Goal: Find specific page/section: Find specific page/section

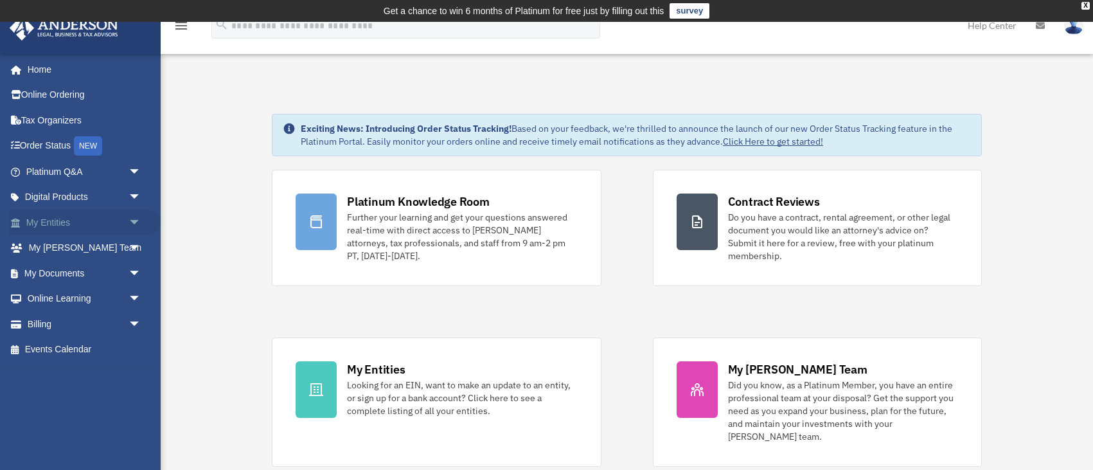
click at [132, 219] on span "arrow_drop_down" at bounding box center [142, 223] width 26 height 26
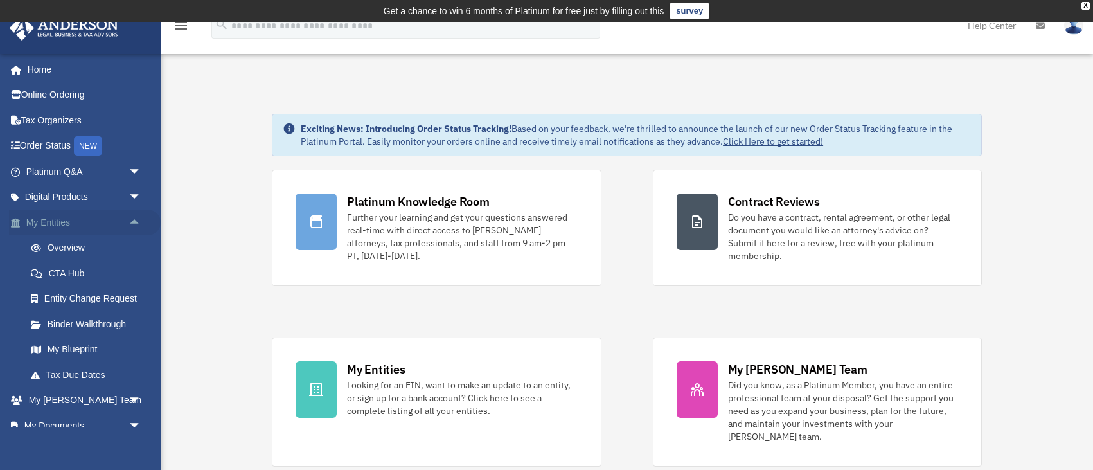
click at [53, 216] on link "My Entities arrow_drop_up" at bounding box center [85, 223] width 152 height 26
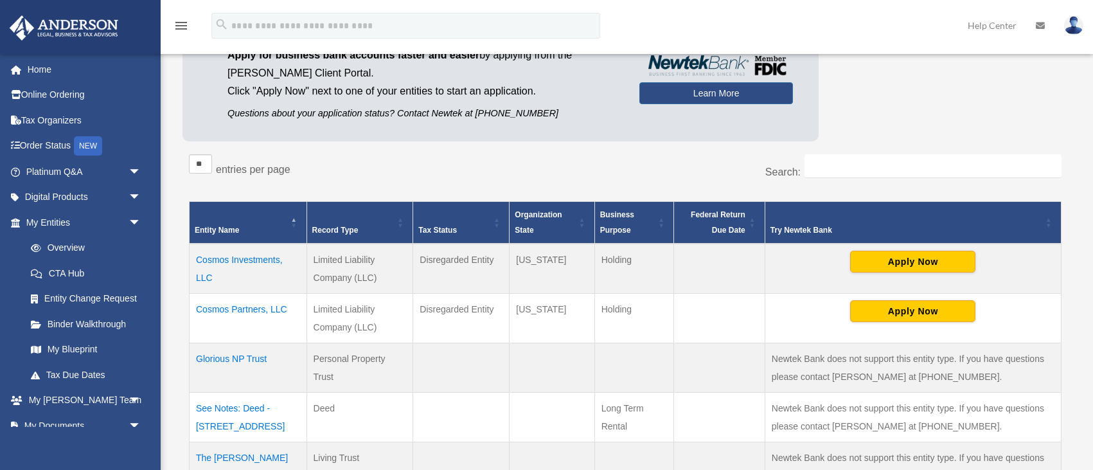
scroll to position [194, 0]
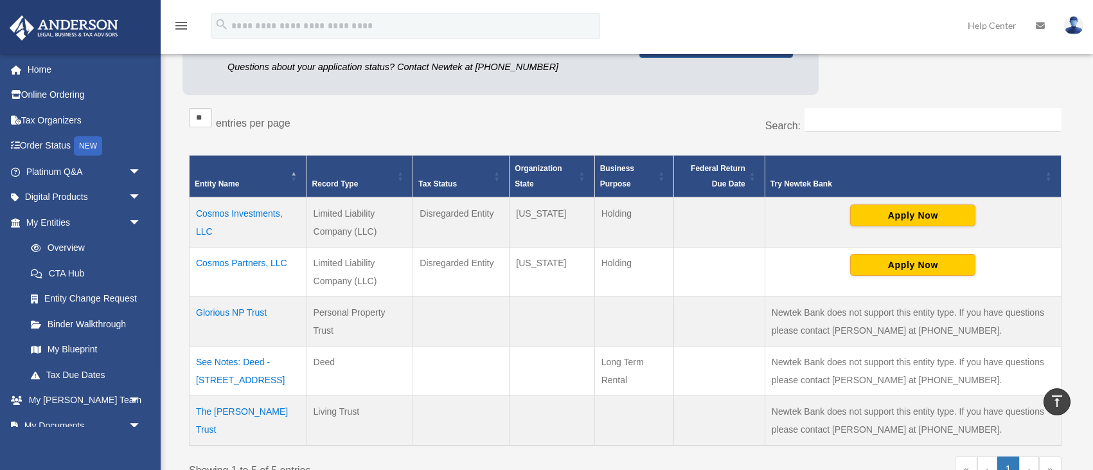
click at [222, 258] on td "Cosmos Partners, LLC" at bounding box center [249, 271] width 118 height 49
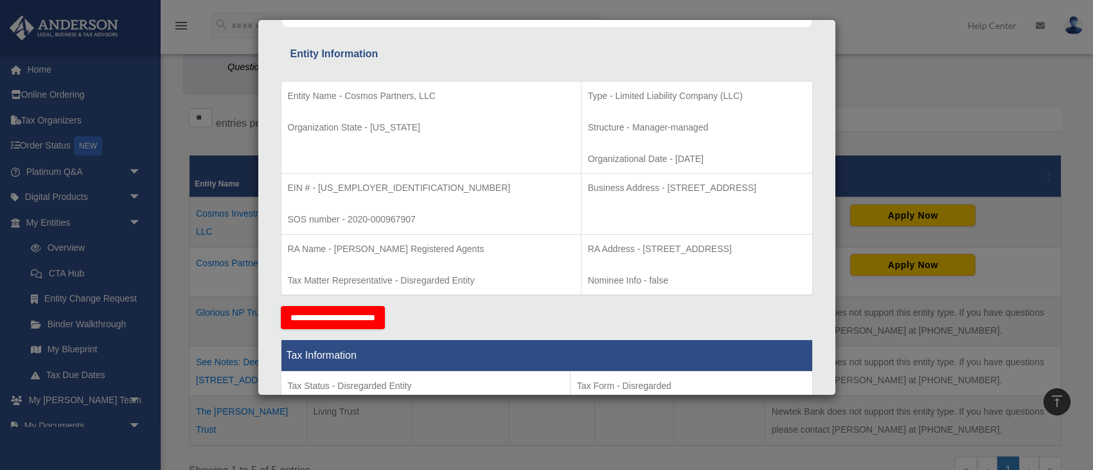
scroll to position [216, 0]
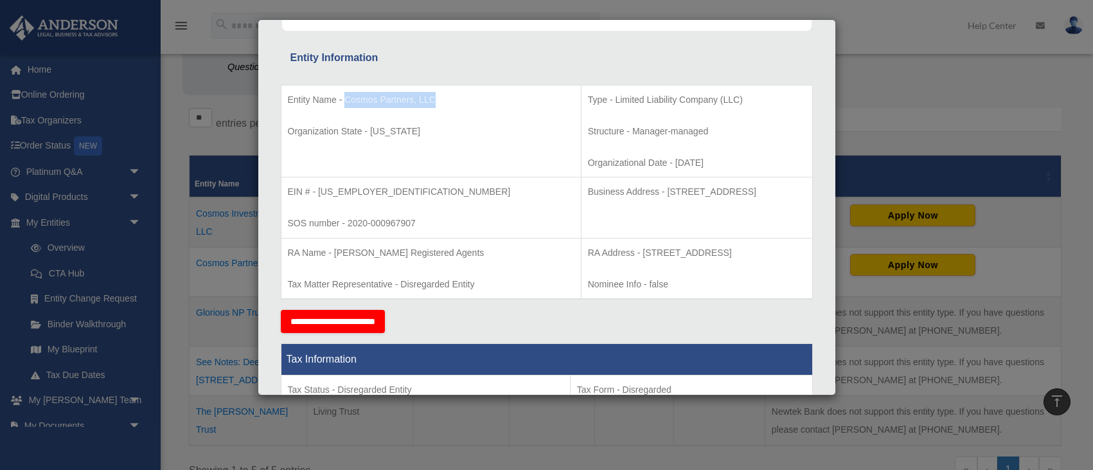
drag, startPoint x: 345, startPoint y: 99, endPoint x: 438, endPoint y: 99, distance: 92.5
click at [438, 99] on p "Entity Name - Cosmos Partners, LLC" at bounding box center [431, 100] width 287 height 16
copy p "Cosmos Partners, LLC"
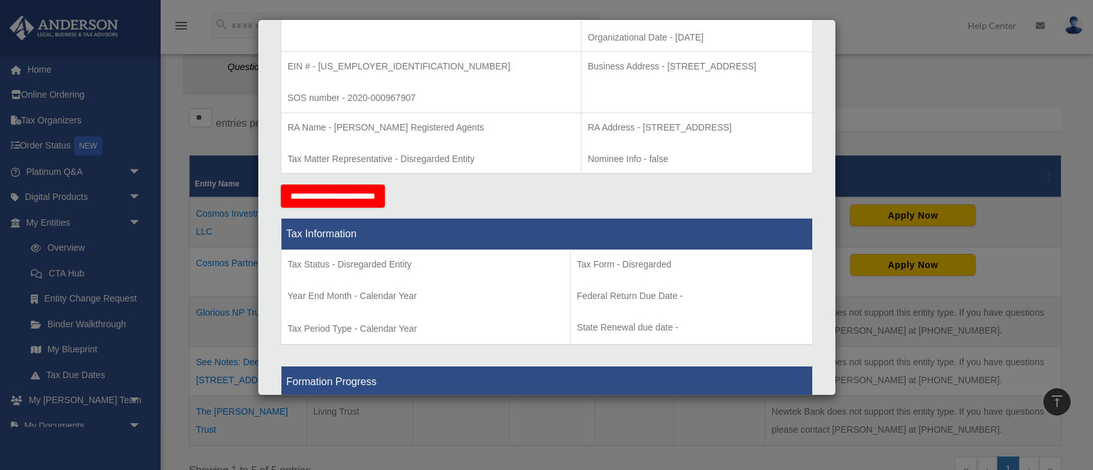
scroll to position [0, 0]
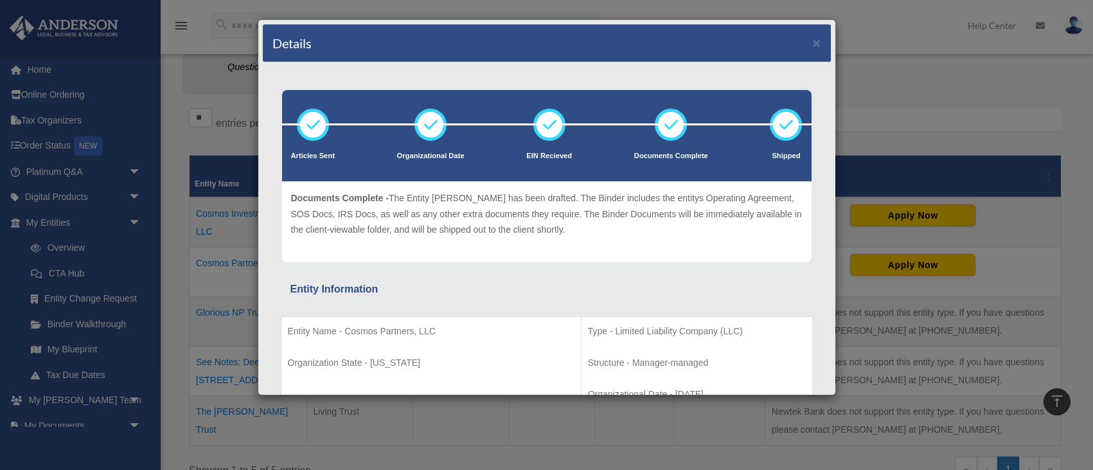
click at [885, 54] on div "Details × Articles Sent Organizational Date" at bounding box center [546, 235] width 1093 height 470
